Goal: Communication & Community: Answer question/provide support

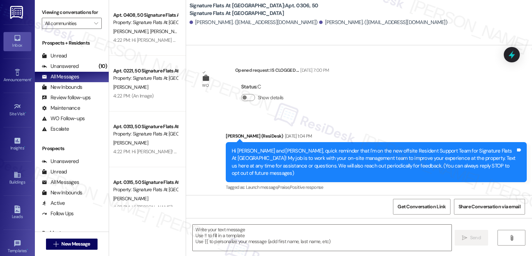
click at [94, 26] on icon "" at bounding box center [96, 24] width 4 height 6
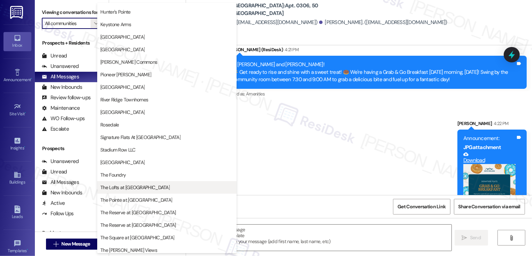
scroll to position [75, 0]
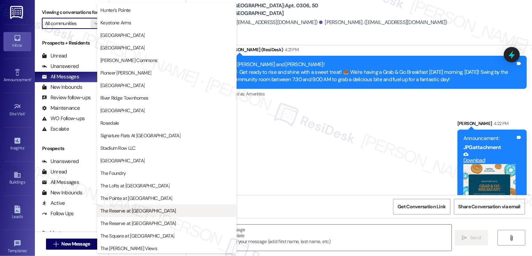
click at [126, 211] on span "The Reserve at [GEOGRAPHIC_DATA]" at bounding box center [138, 210] width 76 height 7
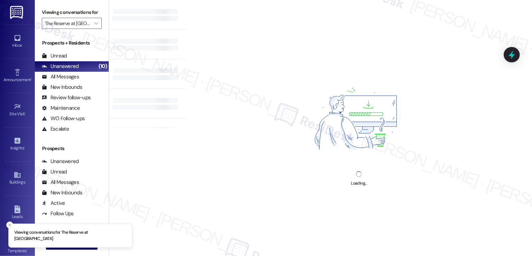
type input "The Reserve at [GEOGRAPHIC_DATA]"
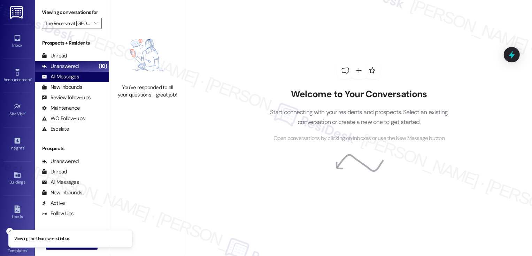
click at [82, 82] on div "All Messages (undefined)" at bounding box center [72, 77] width 74 height 10
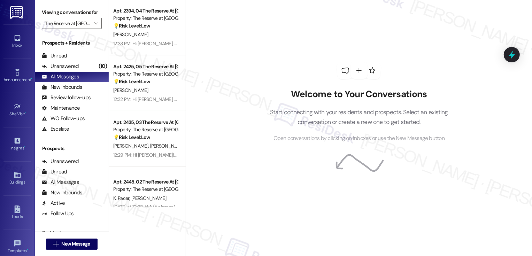
scroll to position [282, 0]
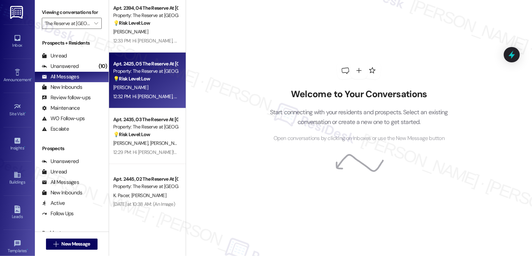
click at [147, 87] on div "[PERSON_NAME]" at bounding box center [146, 87] width 66 height 9
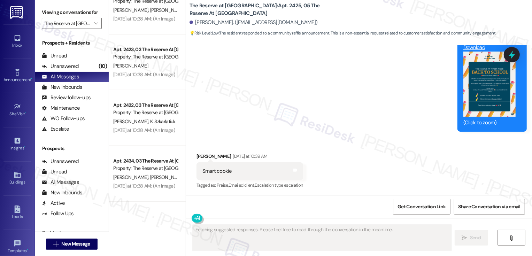
scroll to position [489, 0]
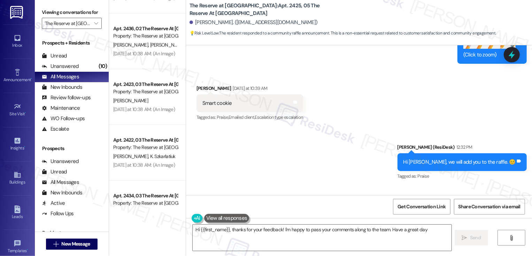
type textarea "Hi {{first_name}}, thanks for your feedback! I'm happy to pass your comments al…"
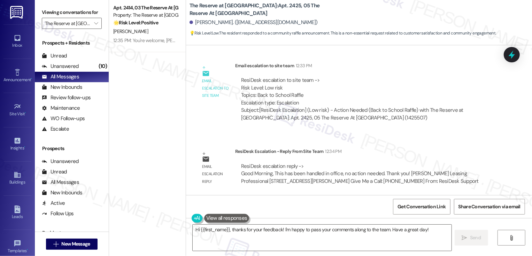
scroll to position [0, 0]
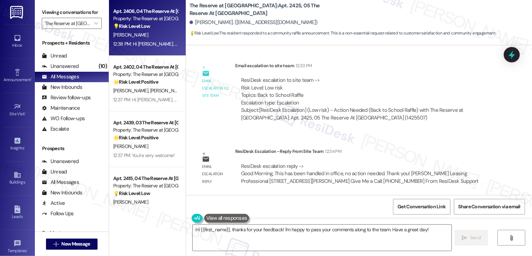
click at [149, 31] on div "[PERSON_NAME]" at bounding box center [146, 35] width 66 height 9
type textarea "Fetching suggested responses. Please feel free to read through the conversation…"
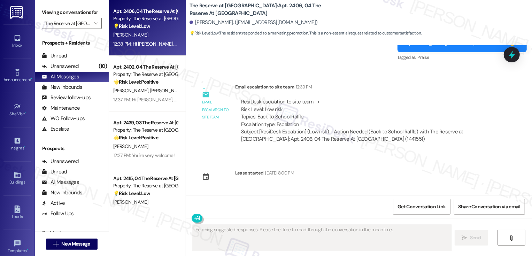
scroll to position [376, 0]
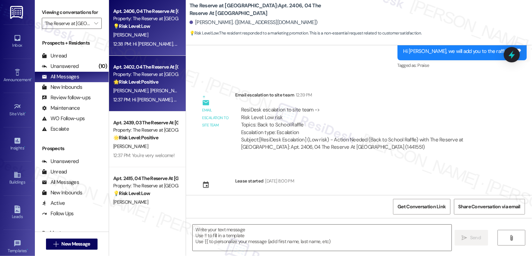
click at [171, 105] on div "Apt. 2402, 04 The Reserve At [GEOGRAPHIC_DATA] Property: The Reserve at [GEOGRA…" at bounding box center [147, 84] width 77 height 56
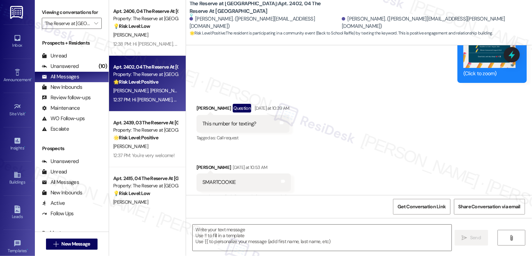
type textarea "Fetching suggested responses. Please feel free to read through the conversation…"
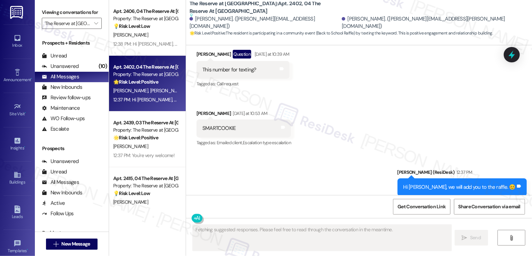
scroll to position [972, 0]
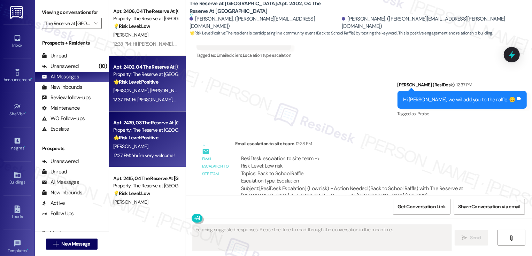
click at [149, 137] on strong "🌟 Risk Level: Positive" at bounding box center [135, 138] width 45 height 6
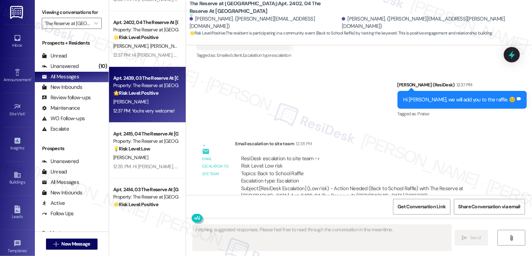
scroll to position [722, 0]
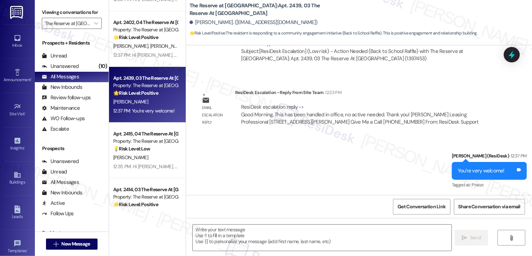
click at [145, 151] on strong "💡 Risk Level: Low" at bounding box center [131, 149] width 37 height 6
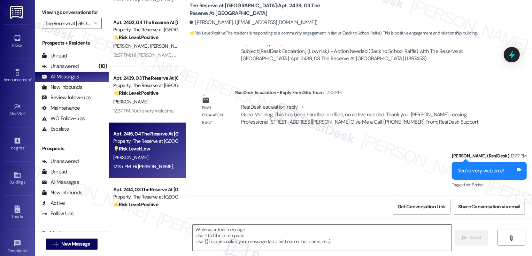
type textarea "Fetching suggested responses. Please feel free to read through the conversation…"
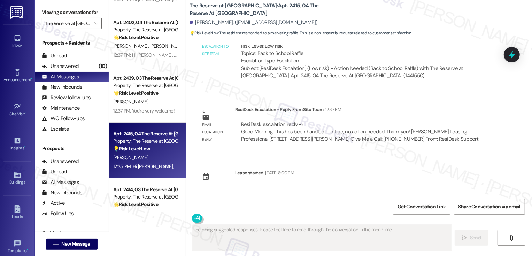
scroll to position [373, 0]
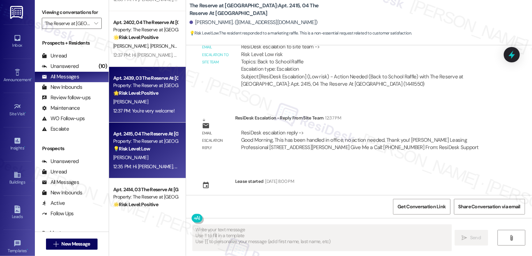
click at [149, 98] on div "[PERSON_NAME]" at bounding box center [146, 102] width 66 height 9
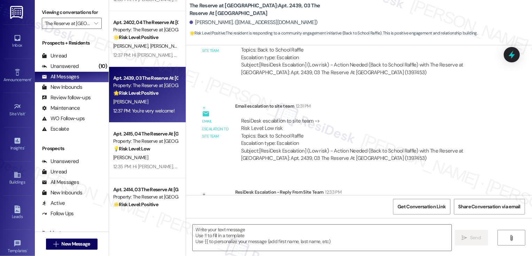
type textarea "Fetching suggested responses. Please feel free to read through the conversation…"
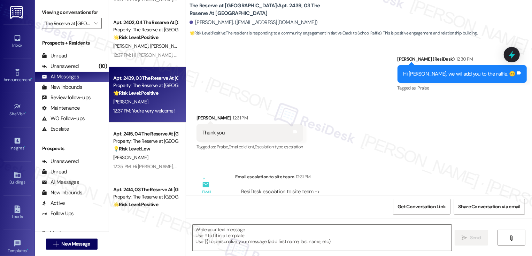
scroll to position [71, 0]
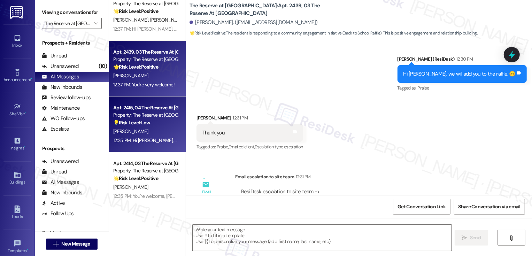
click at [147, 110] on div "Apt. 2415, 04 The Reserve At [GEOGRAPHIC_DATA]" at bounding box center [145, 107] width 65 height 7
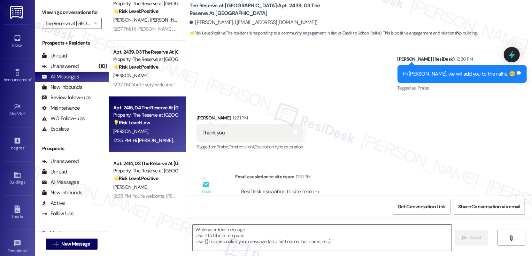
type textarea "Fetching suggested responses. Please feel free to read through the conversation…"
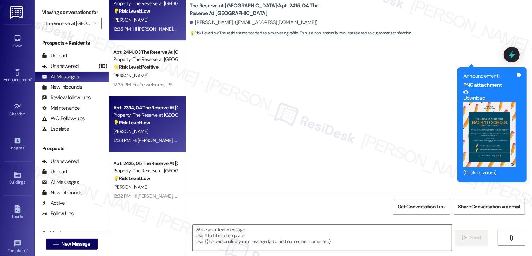
scroll to position [216, 0]
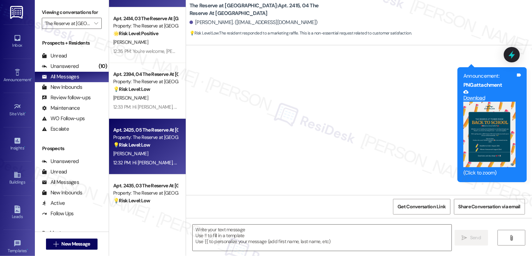
click at [145, 148] on strong "💡 Risk Level: Low" at bounding box center [131, 145] width 37 height 6
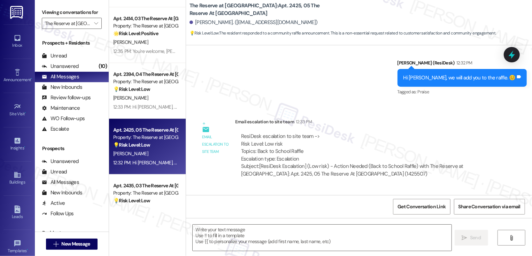
type textarea "Fetching suggested responses. Please feel free to read through the conversation…"
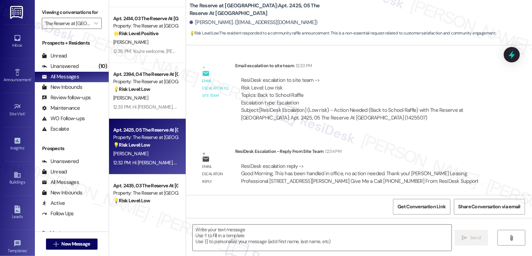
scroll to position [269, 0]
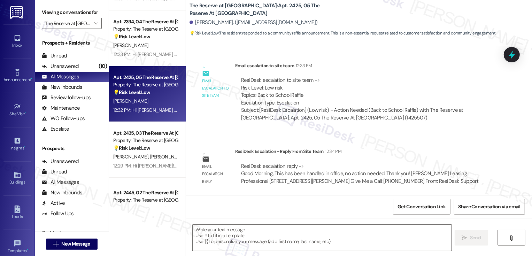
click at [148, 162] on div "12:29 PM: Hi [PERSON_NAME]! We will add you to the raffle. 😊 12:29 PM: Hi [PERS…" at bounding box center [146, 166] width 66 height 9
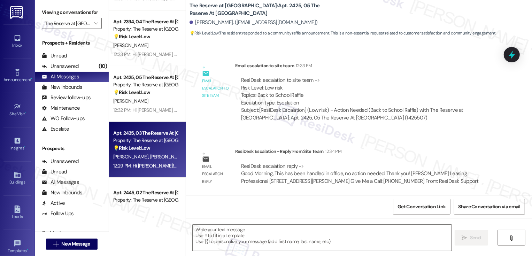
type textarea "Fetching suggested responses. Please feel free to read through the conversation…"
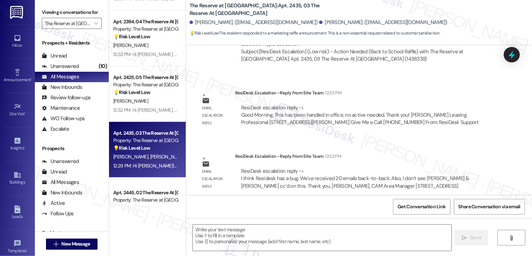
scroll to position [526, 0]
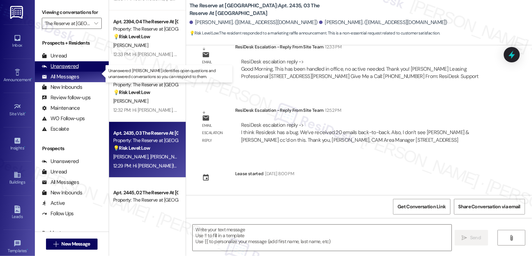
click at [78, 72] on div "Unanswered (0)" at bounding box center [72, 66] width 74 height 10
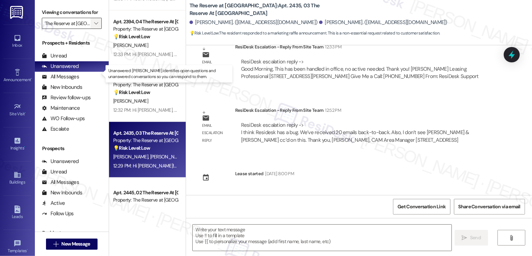
click at [94, 26] on icon "" at bounding box center [96, 24] width 4 height 6
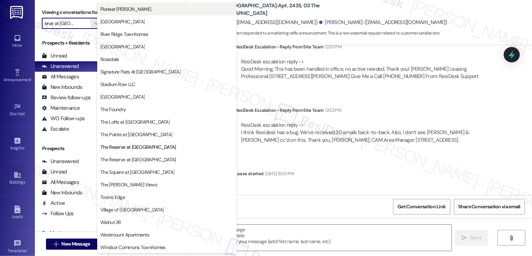
scroll to position [0, 0]
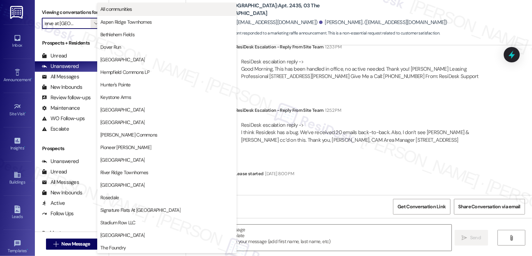
click at [144, 5] on button "All communities" at bounding box center [166, 9] width 139 height 13
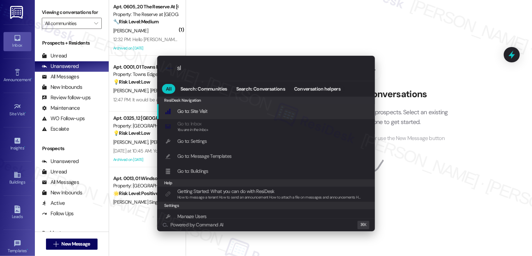
type input "sla"
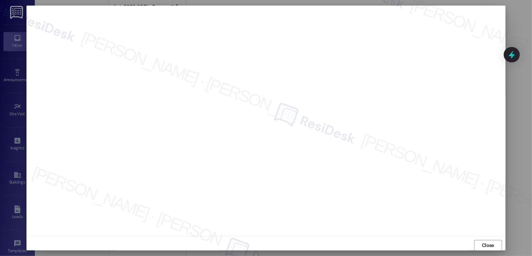
scroll to position [0, 0]
click at [484, 245] on span "Close" at bounding box center [488, 245] width 12 height 7
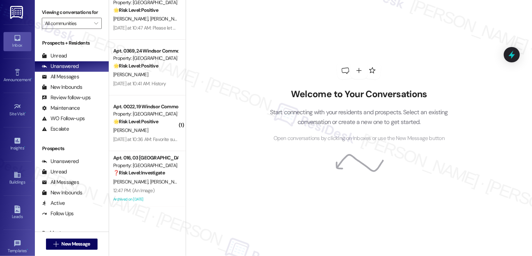
scroll to position [0, 0]
